Goal: Find specific page/section: Find specific page/section

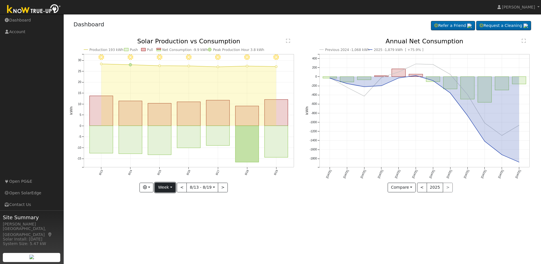
click at [173, 186] on button "Week" at bounding box center [165, 187] width 21 height 10
click at [167, 214] on link "Month" at bounding box center [174, 215] width 39 height 8
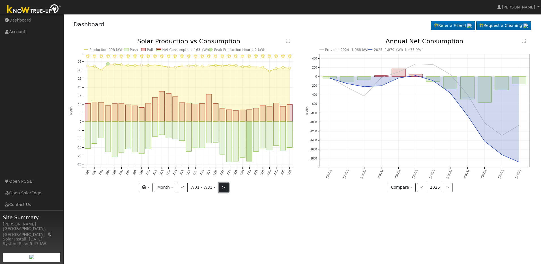
click at [223, 188] on button ">" at bounding box center [224, 187] width 10 height 10
type input "[DATE]"
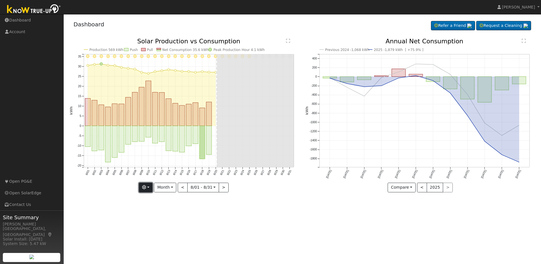
click at [151, 186] on button "button" at bounding box center [146, 187] width 14 height 10
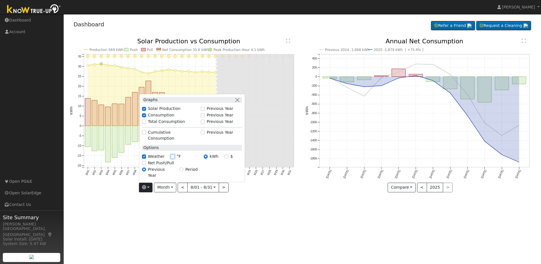
click at [173, 158] on input "°F" at bounding box center [173, 156] width 4 height 4
checkbox input "true"
click at [240, 103] on button "button" at bounding box center [238, 100] width 6 height 6
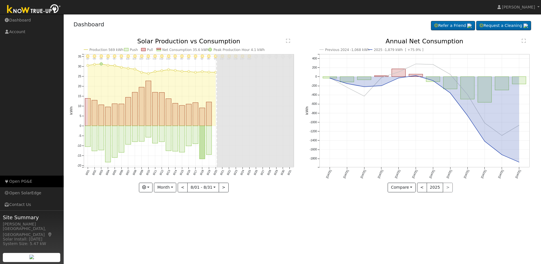
click at [24, 181] on link "Open PG&E" at bounding box center [32, 181] width 64 height 12
